Goal: Transaction & Acquisition: Purchase product/service

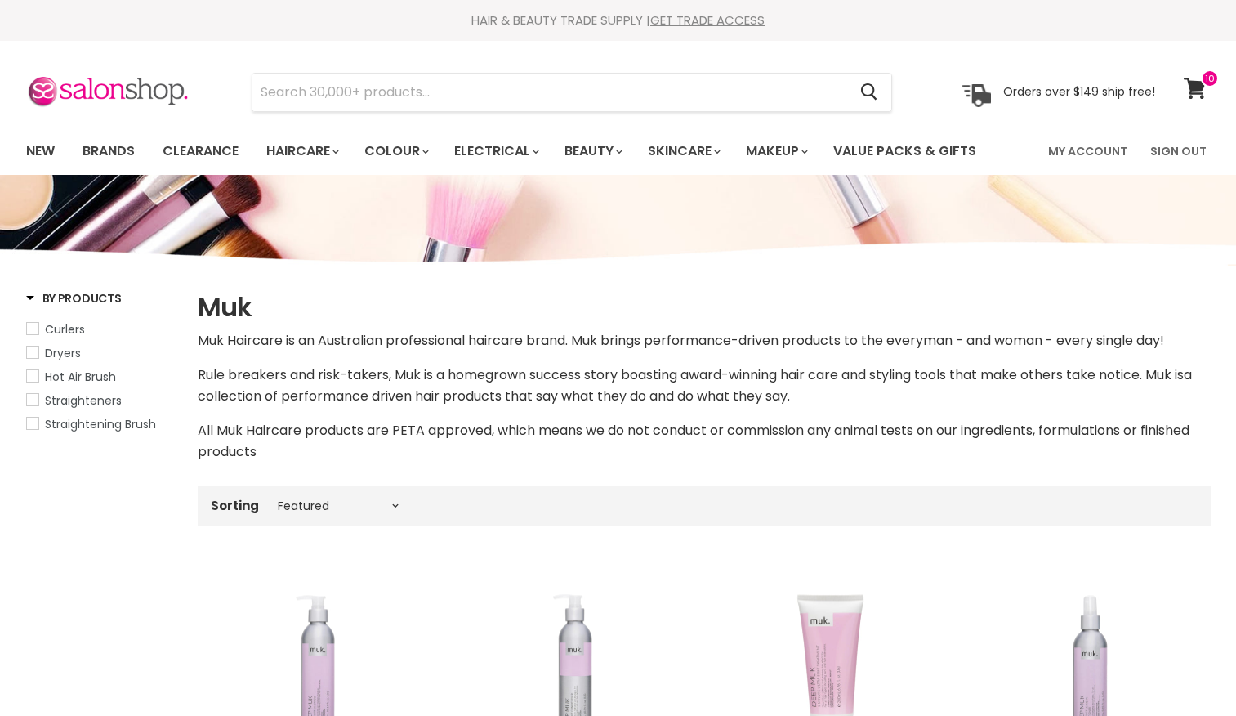
select select "manual"
click at [948, 144] on link "Value Packs & Gifts" at bounding box center [904, 151] width 167 height 34
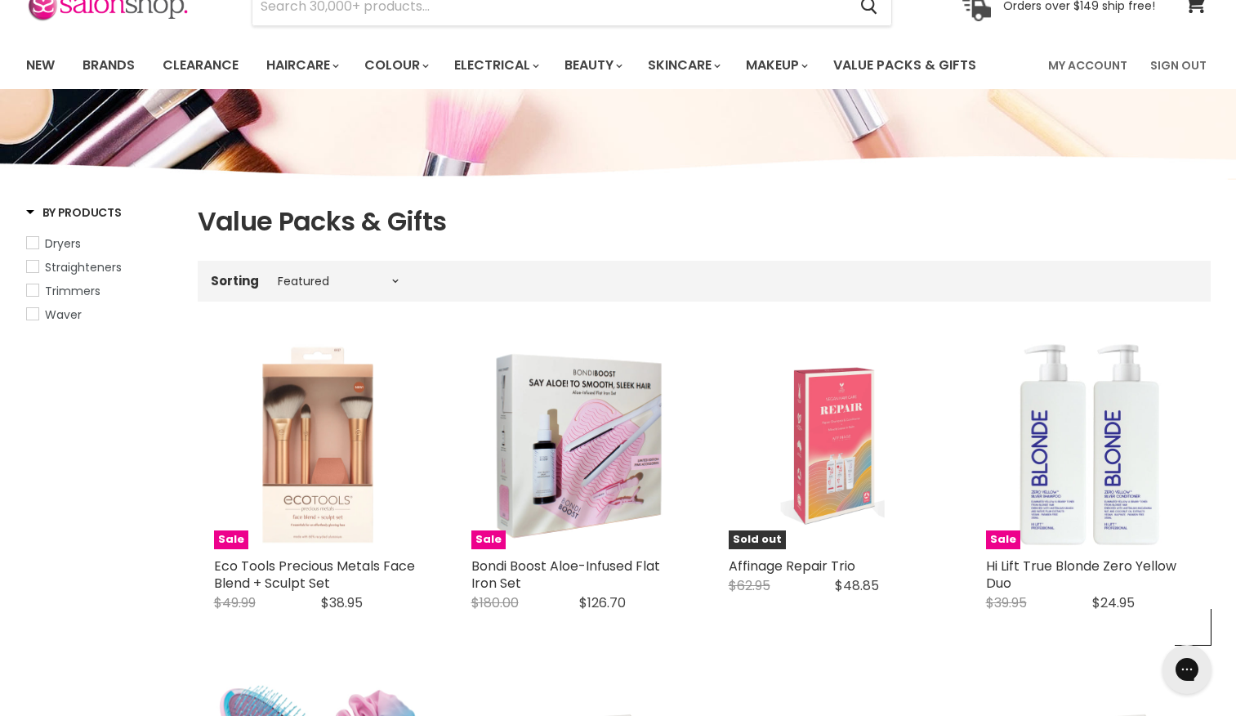
scroll to position [83, 0]
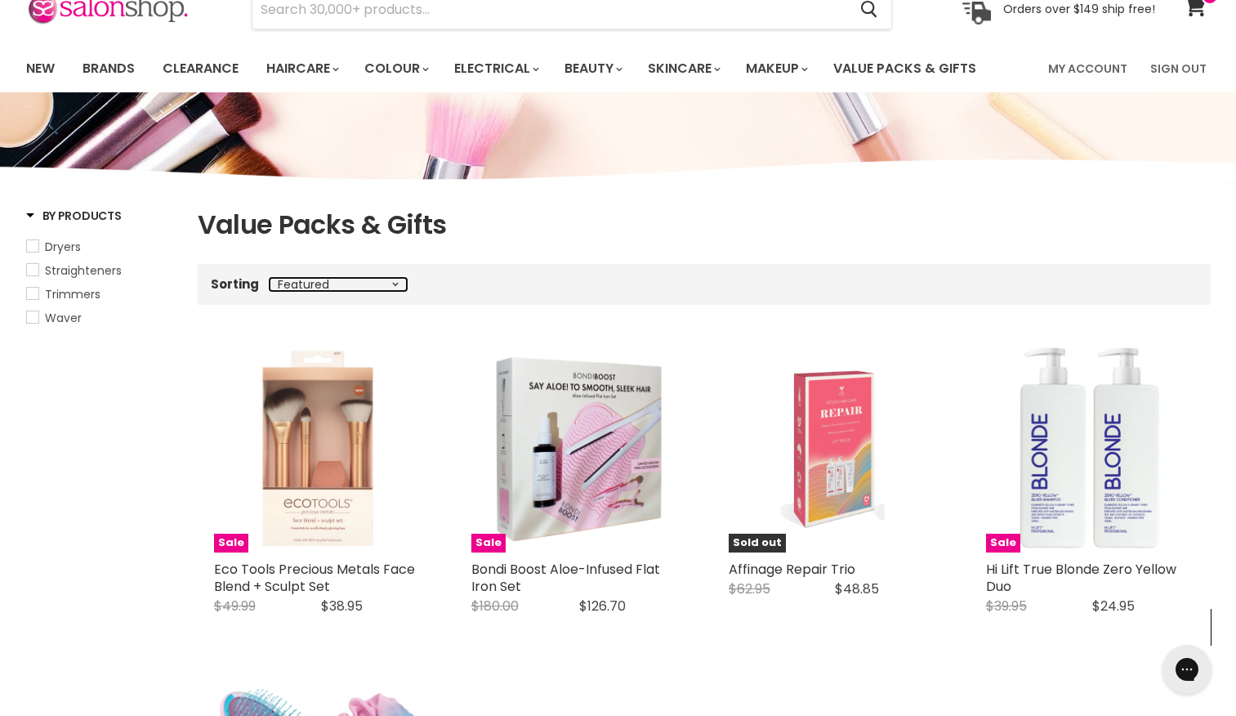
click at [293, 283] on select "Best selling Featured Price, low to high Price, high to low Alphabetically, A-Z…" at bounding box center [338, 284] width 137 height 13
select select "price-ascending"
click at [270, 278] on select "Best selling Featured Price, low to high Price, high to low Alphabetically, A-Z…" at bounding box center [338, 284] width 137 height 13
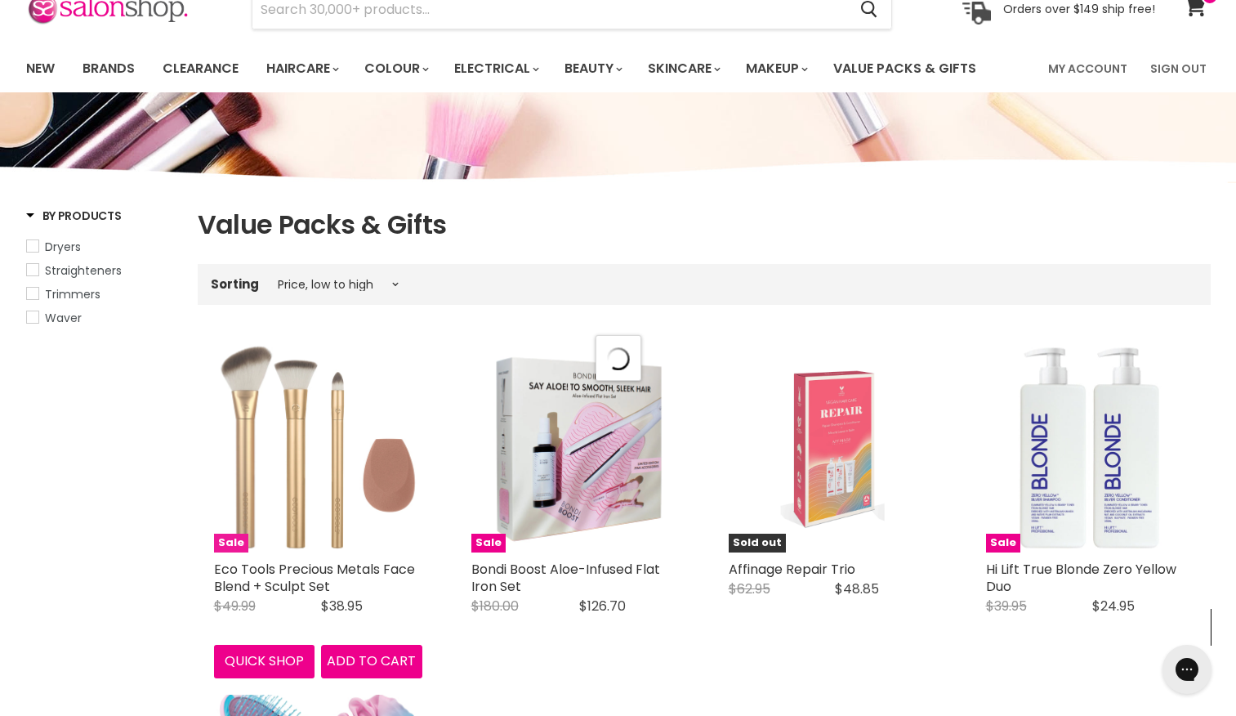
select select "price-ascending"
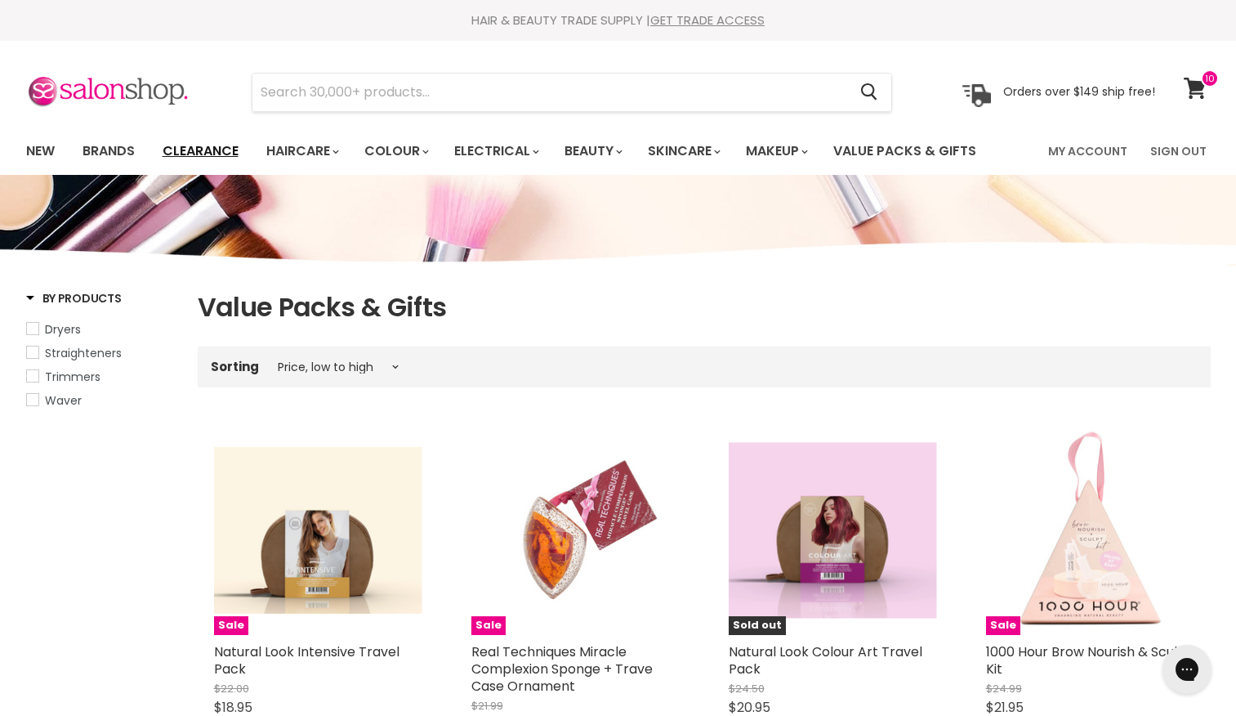
click at [186, 153] on link "Clearance" at bounding box center [200, 151] width 100 height 34
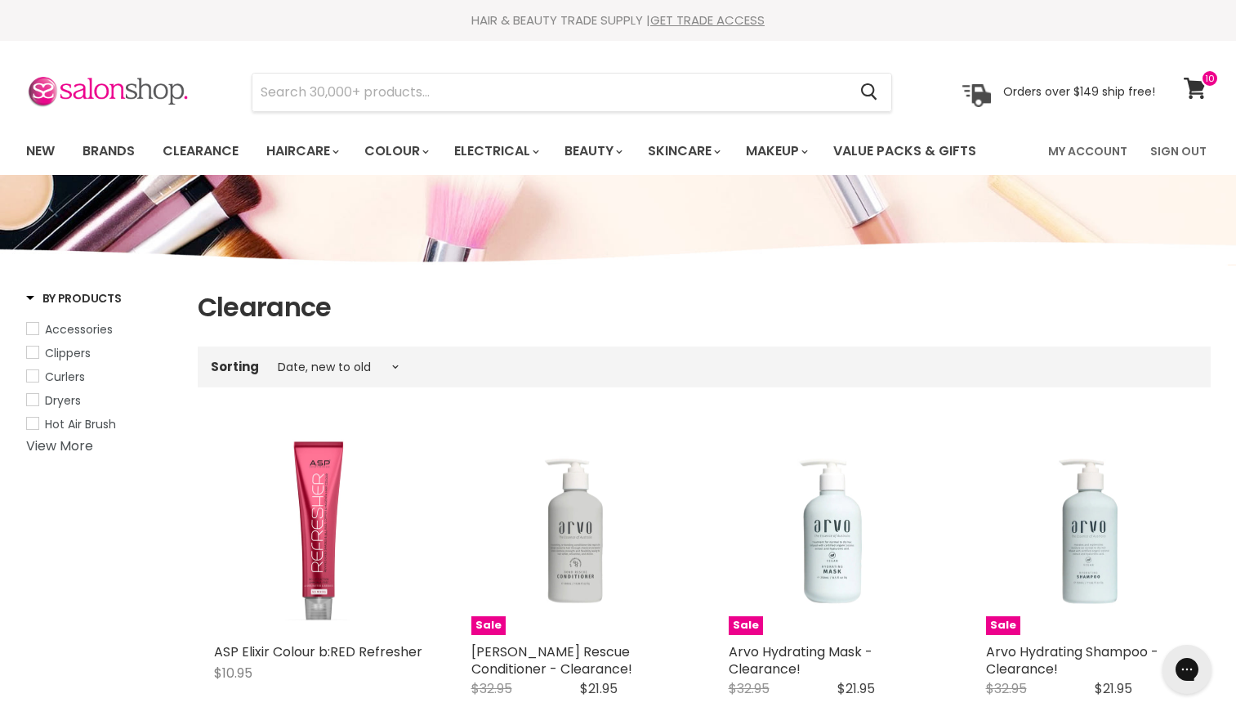
select select "price-ascending"
click at [270, 360] on select "Best selling Featured Price, low to high Price, high to low Alphabetically, A-Z…" at bounding box center [338, 366] width 137 height 13
select select "price-ascending"
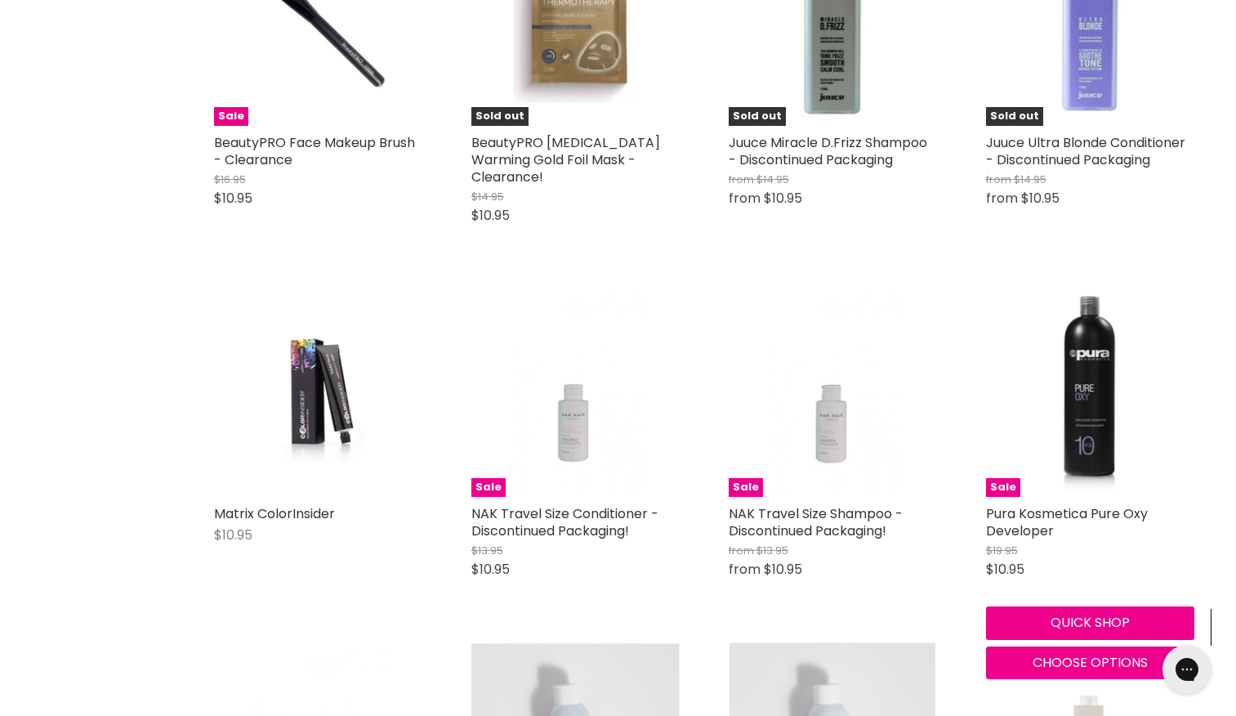
scroll to position [3799, 0]
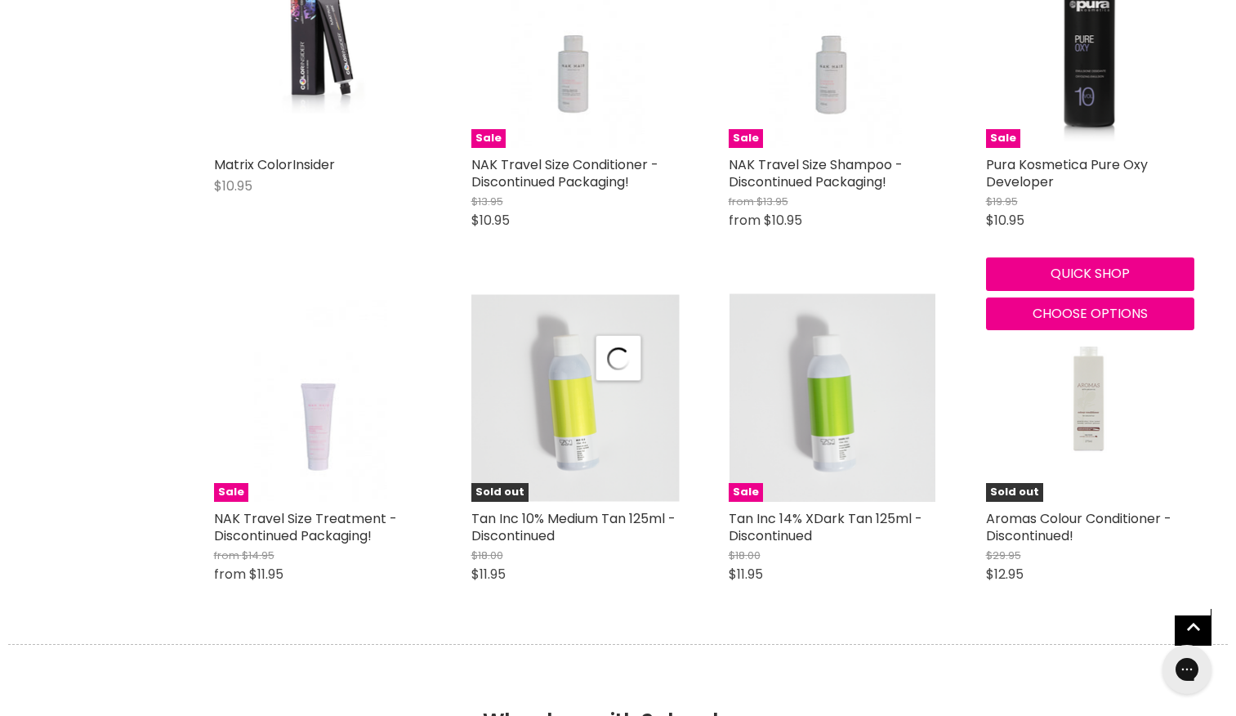
scroll to position [4374, 0]
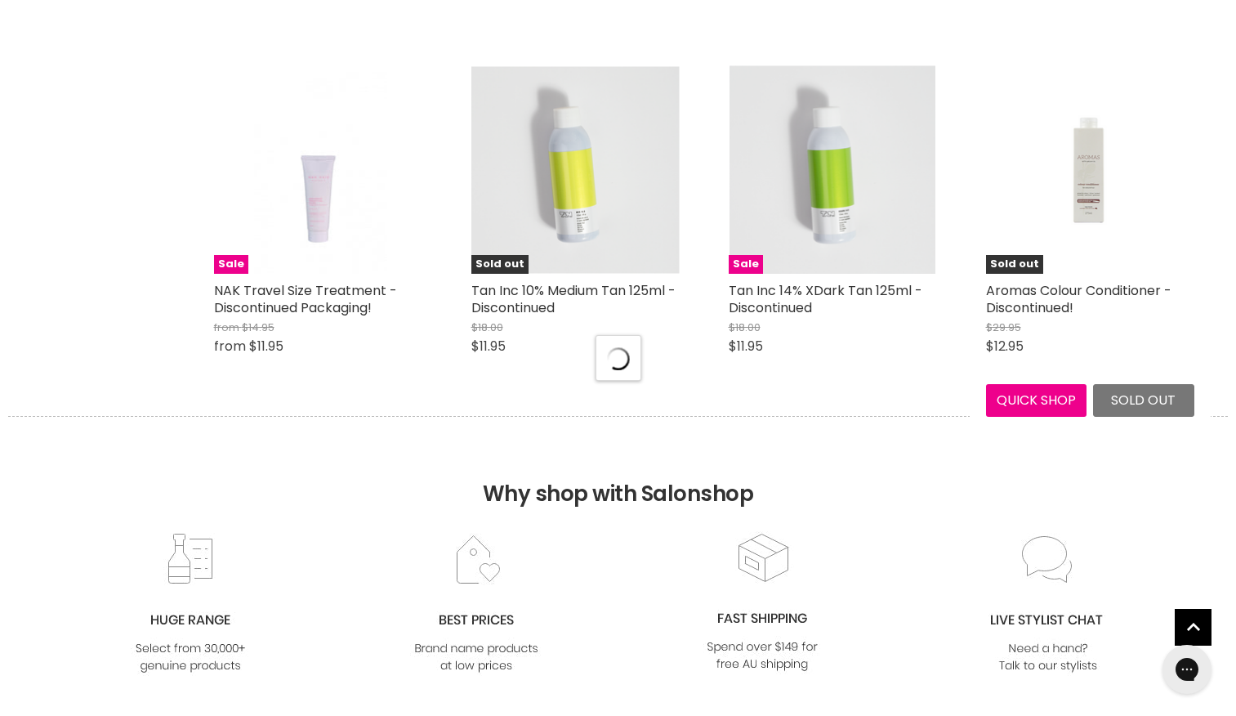
select select "price-ascending"
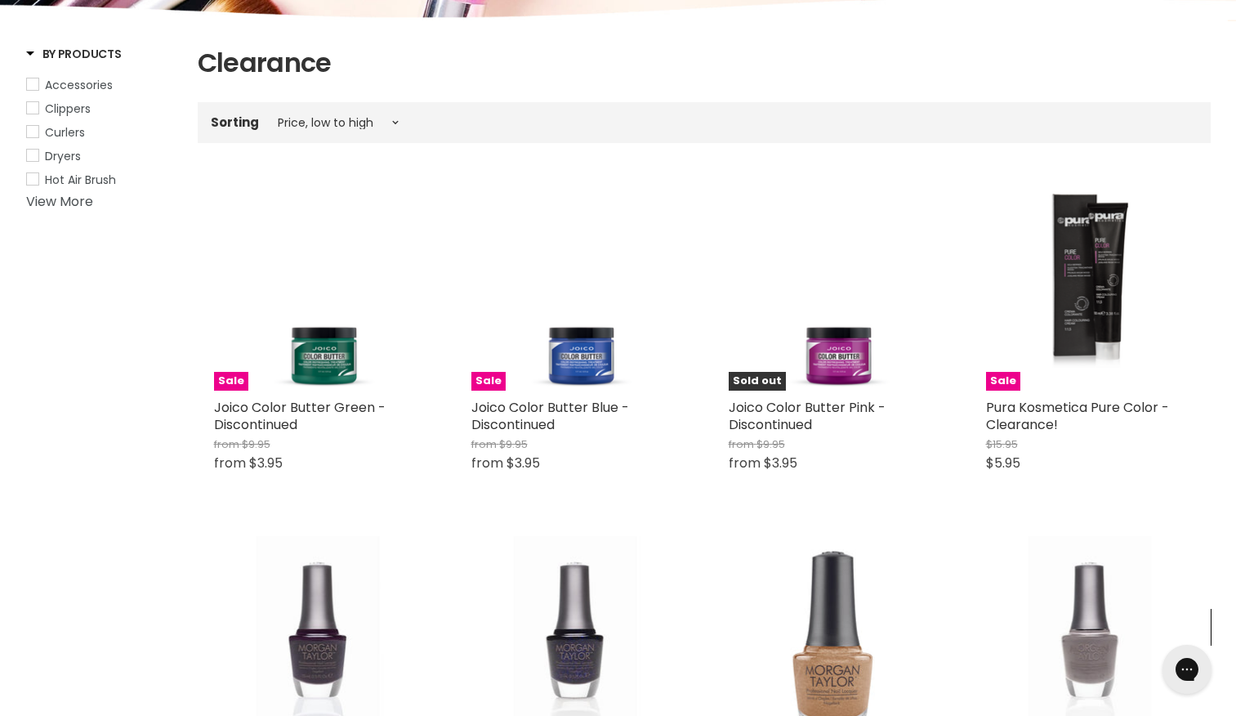
scroll to position [0, 0]
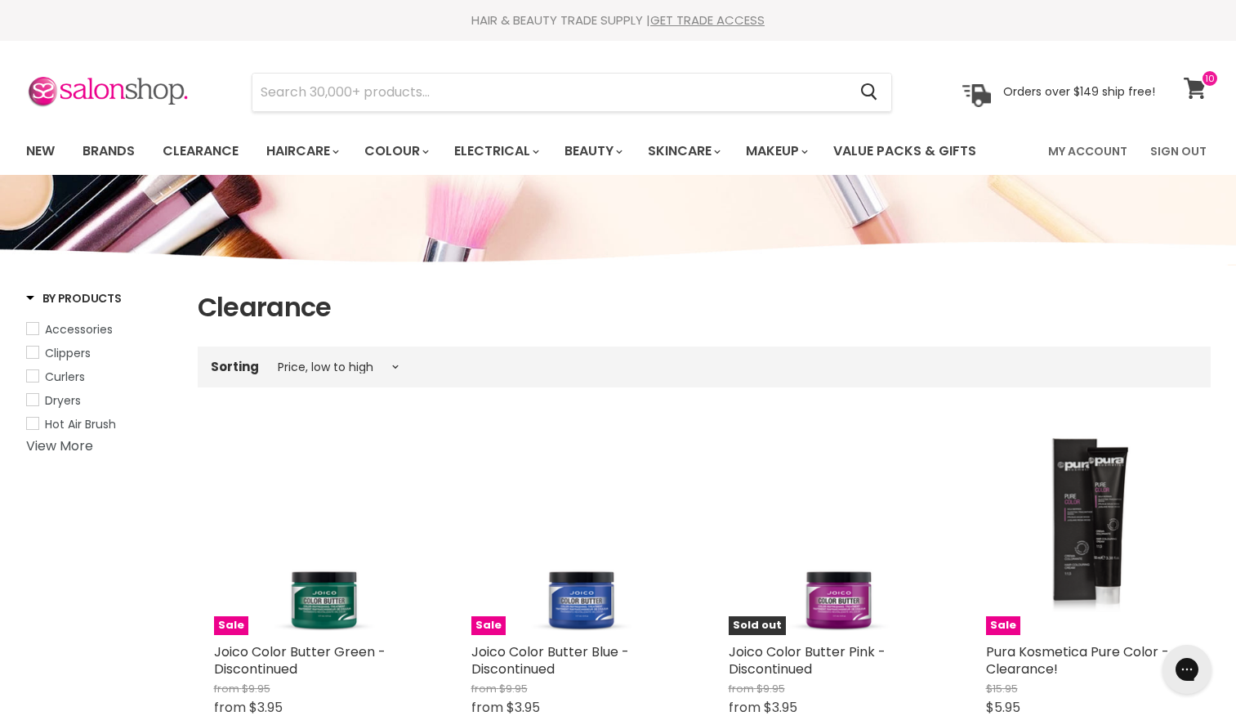
click at [1201, 73] on span at bounding box center [1210, 78] width 18 height 18
